Goal: Task Accomplishment & Management: Manage account settings

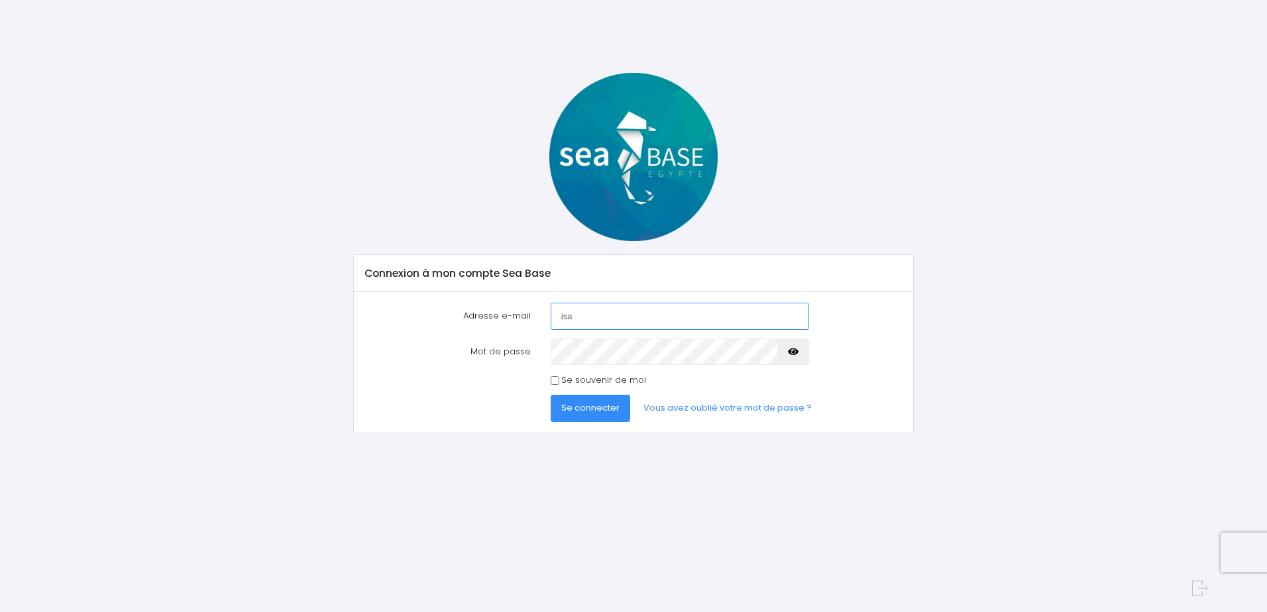
type input "isaphil.biot@wanadoo.fr"
click at [551, 395] on button "Se connecter" at bounding box center [591, 408] width 80 height 27
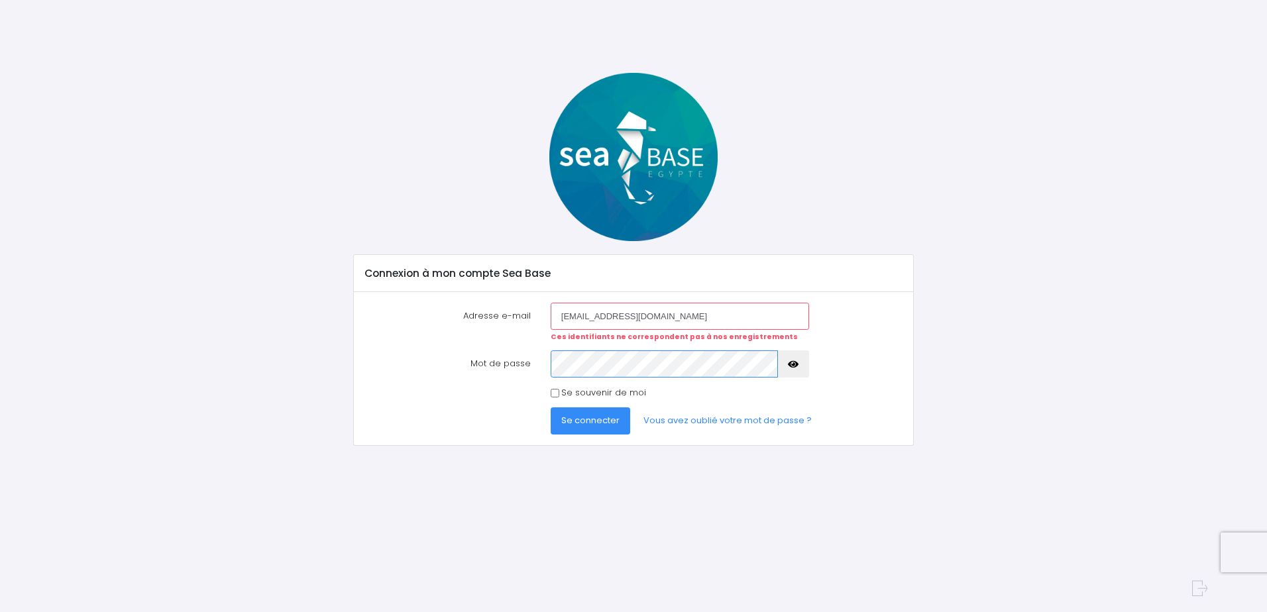
click at [551, 407] on button "Se connecter" at bounding box center [591, 420] width 80 height 27
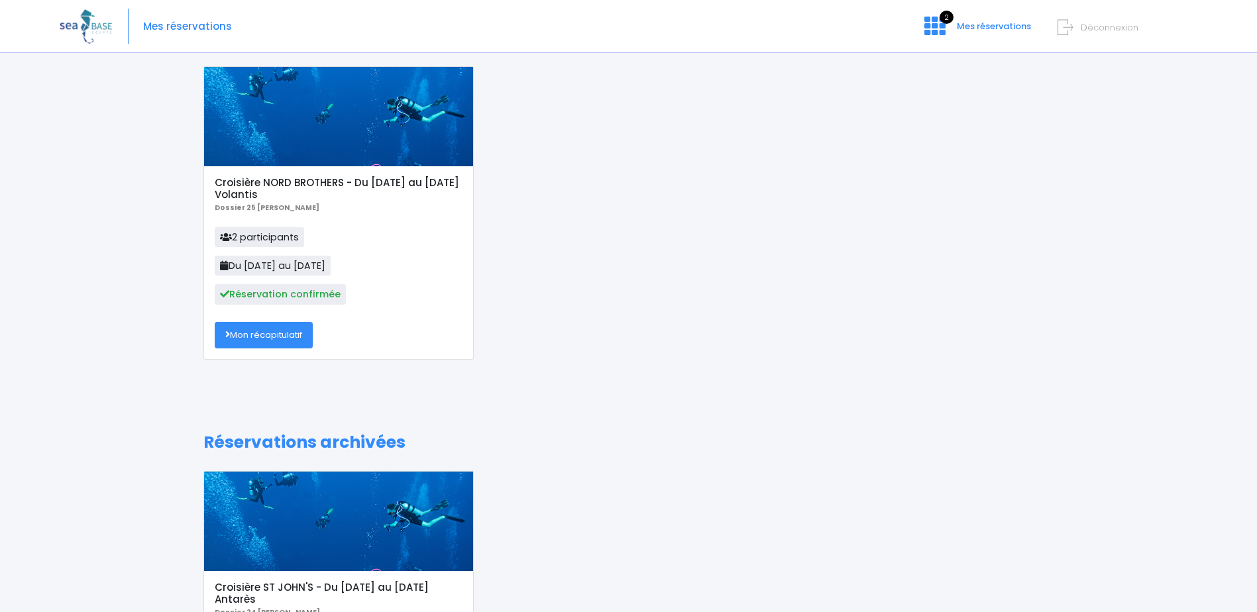
scroll to position [199, 0]
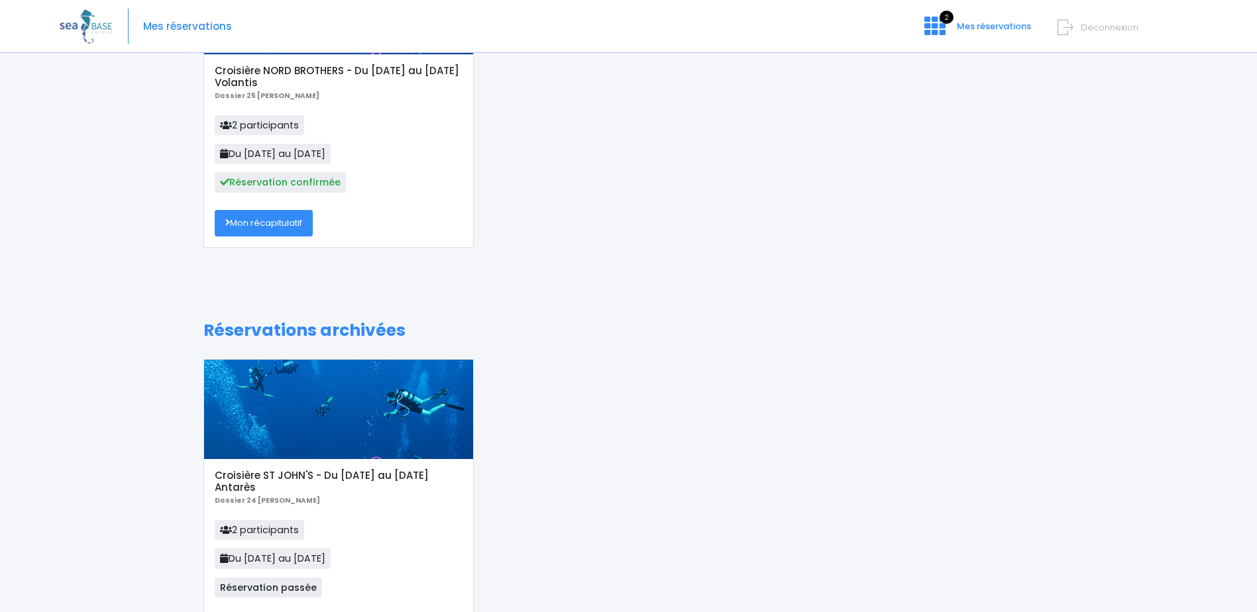
click at [240, 220] on link "Mon récapitulatif" at bounding box center [264, 223] width 98 height 27
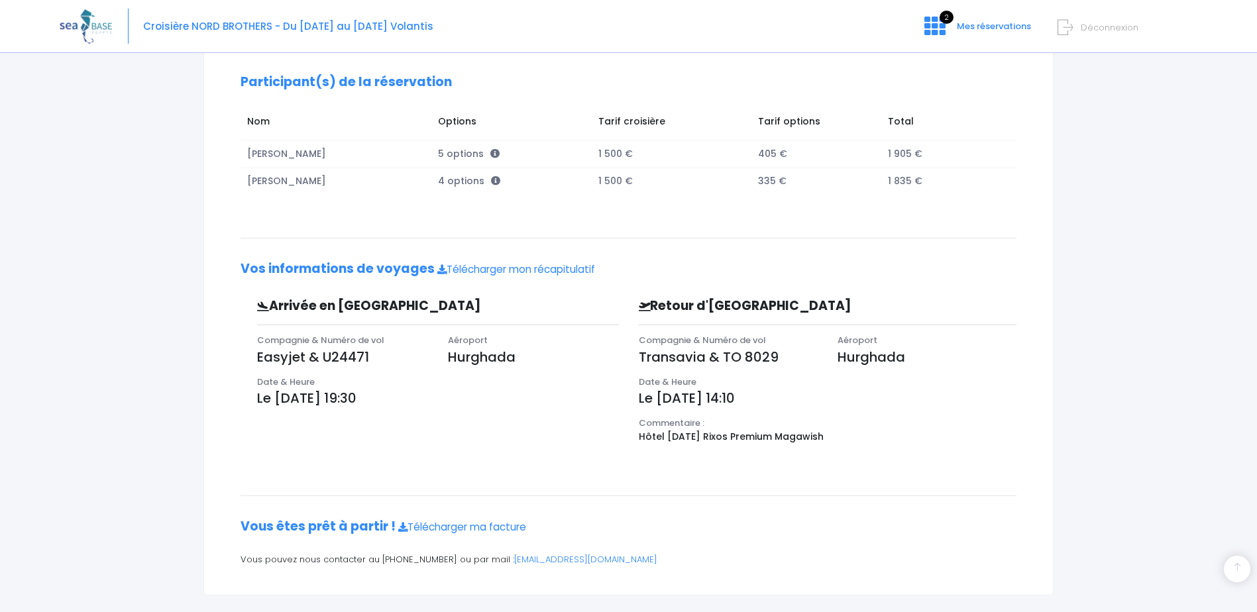
scroll to position [215, 0]
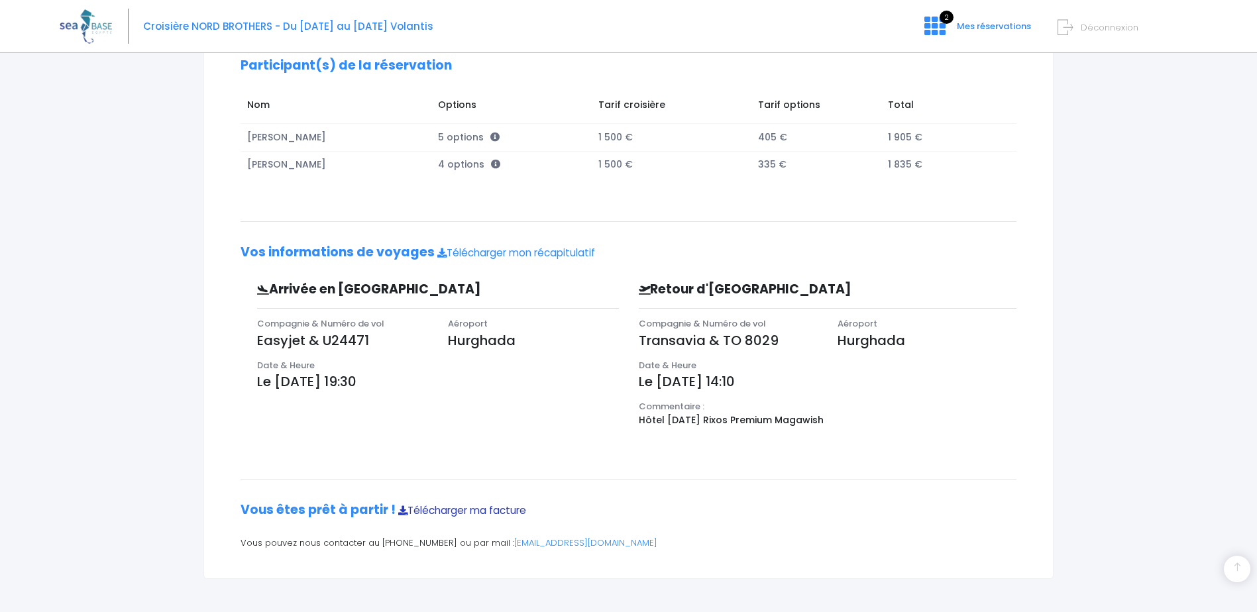
click at [453, 507] on link "Télécharger ma facture" at bounding box center [462, 511] width 128 height 14
